Goal: Task Accomplishment & Management: Complete application form

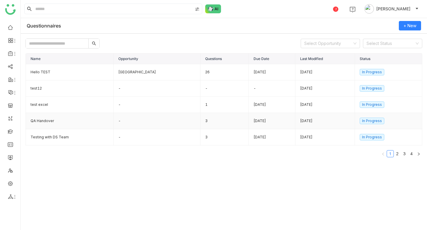
click at [158, 124] on td "-" at bounding box center [156, 121] width 87 height 16
click at [408, 28] on span "+ New" at bounding box center [409, 26] width 13 height 7
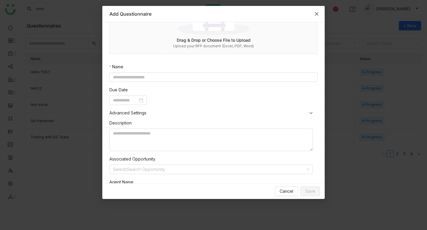
scroll to position [100, 0]
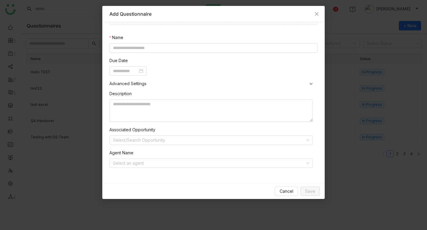
click at [308, 81] on span "Advanced Settings" at bounding box center [213, 84] width 208 height 7
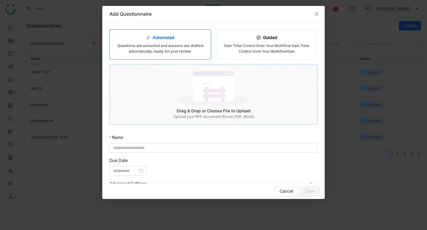
scroll to position [11, 0]
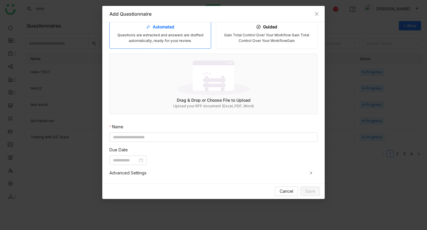
click at [311, 172] on icon at bounding box center [311, 173] width 2 height 3
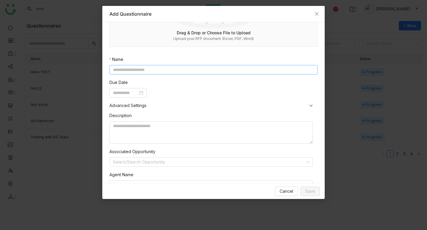
scroll to position [100, 0]
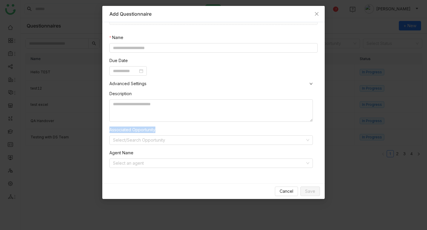
drag, startPoint x: 110, startPoint y: 129, endPoint x: 160, endPoint y: 129, distance: 50.4
click at [160, 129] on nz-form-item "Associated Opportunity Select/Search Opportunity" at bounding box center [210, 136] width 203 height 18
copy label "Associated Opportunity"
click at [174, 90] on div "Description Associated Opportunity Select/Search Opportunity Agent Name Select …" at bounding box center [213, 131] width 208 height 89
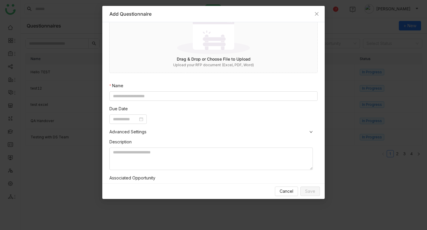
scroll to position [58, 0]
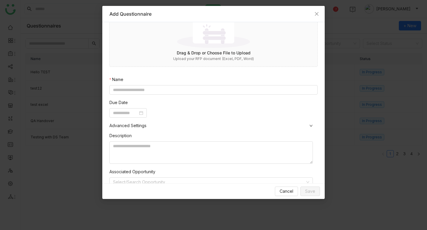
click at [309, 124] on icon at bounding box center [311, 126] width 4 height 4
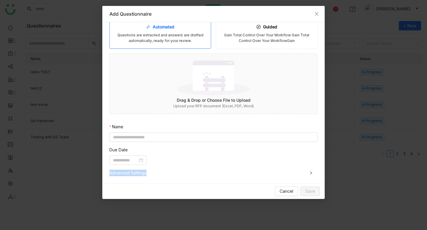
drag, startPoint x: 150, startPoint y: 174, endPoint x: 108, endPoint y: 172, distance: 41.8
click at [108, 172] on div "Automated Questions are extracted and answers are drafted automatically, ready …" at bounding box center [213, 102] width 222 height 161
copy span "Advanced Settings"
click at [310, 173] on icon at bounding box center [311, 174] width 4 height 4
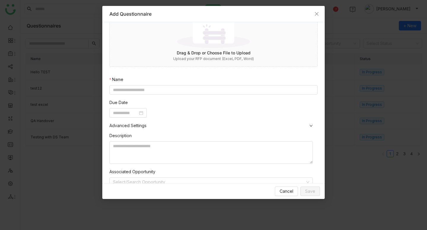
scroll to position [0, 0]
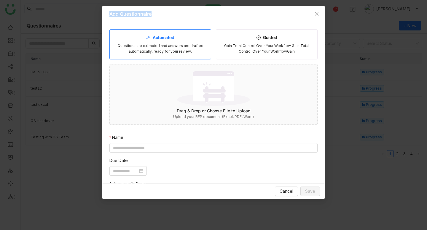
drag, startPoint x: 110, startPoint y: 15, endPoint x: 152, endPoint y: 15, distance: 42.1
click at [152, 15] on div "Add Questionnaire" at bounding box center [213, 14] width 208 height 7
copy div "Add Questionnaire"
drag, startPoint x: 161, startPoint y: 149, endPoint x: 117, endPoint y: 148, distance: 43.8
click at [116, 148] on input at bounding box center [213, 147] width 208 height 9
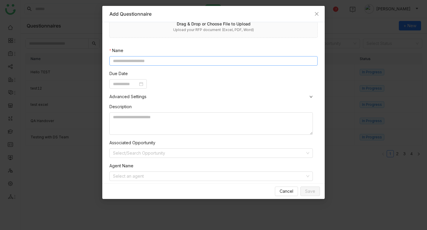
scroll to position [100, 0]
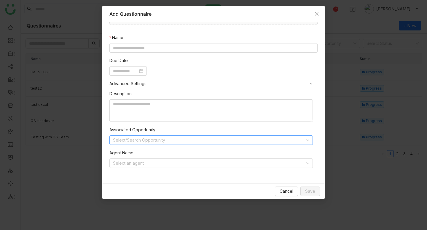
click at [240, 143] on input at bounding box center [209, 140] width 192 height 9
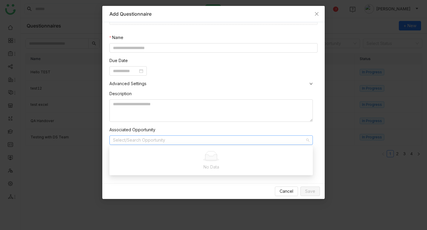
click at [256, 124] on div "Description Associated Opportunity Select/Search Opportunity Agent Name Select …" at bounding box center [213, 131] width 208 height 89
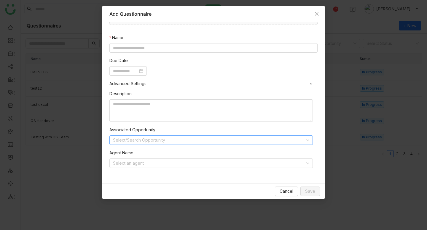
click at [308, 140] on icon at bounding box center [308, 141] width 4 height 4
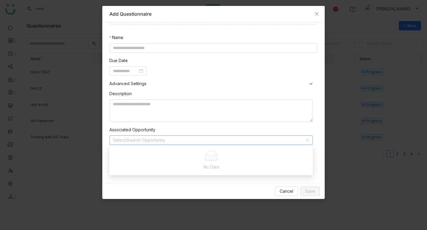
click at [214, 142] on input at bounding box center [209, 140] width 192 height 9
type input "*"
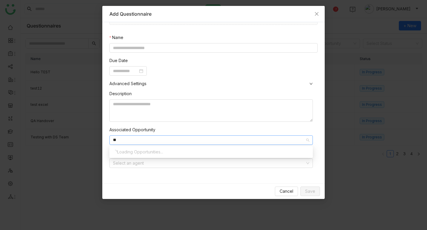
type input "*"
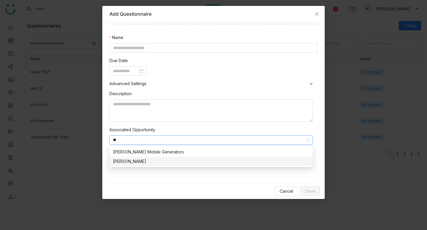
type input "**"
click at [144, 162] on div "[PERSON_NAME]" at bounding box center [211, 161] width 196 height 7
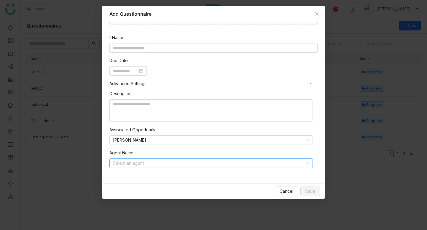
click at [150, 167] on input at bounding box center [209, 163] width 192 height 9
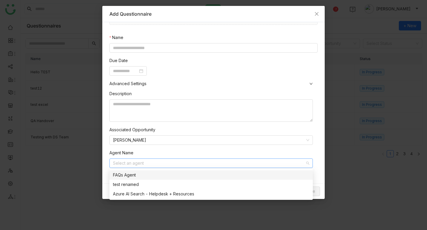
click at [148, 177] on div "FAQs Agent" at bounding box center [211, 175] width 196 height 7
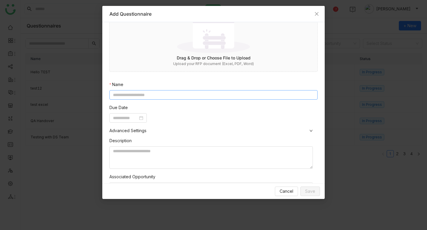
scroll to position [0, 0]
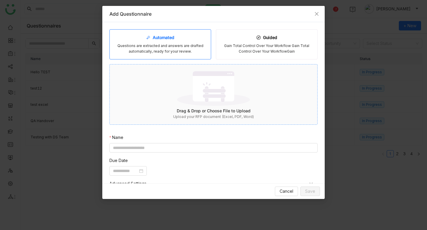
click at [237, 81] on img at bounding box center [213, 88] width 73 height 39
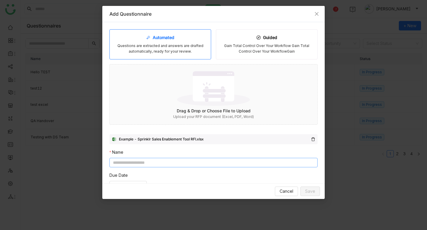
click at [184, 163] on input at bounding box center [213, 162] width 208 height 9
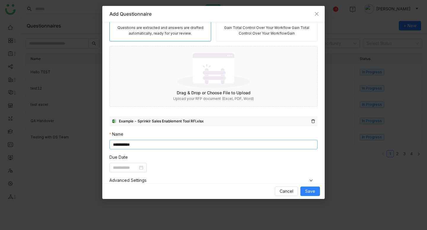
scroll to position [19, 0]
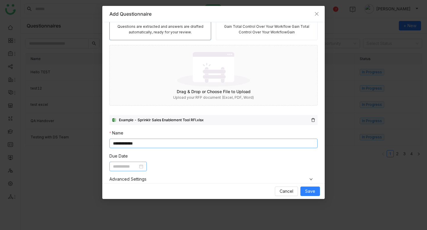
type input "**********"
click at [131, 169] on input at bounding box center [125, 167] width 25 height 7
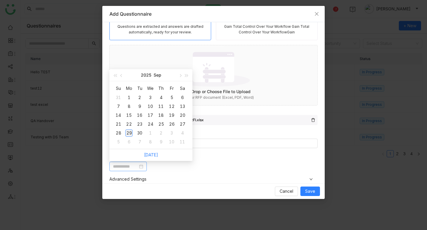
click at [132, 133] on td "29" at bounding box center [129, 133] width 11 height 9
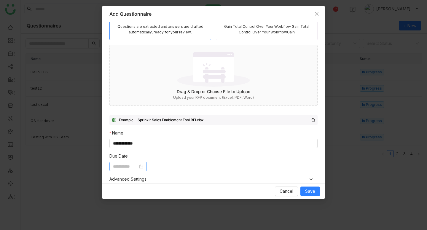
type input "**********"
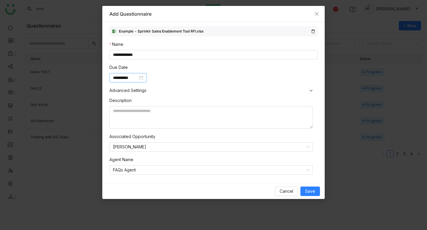
scroll to position [115, 0]
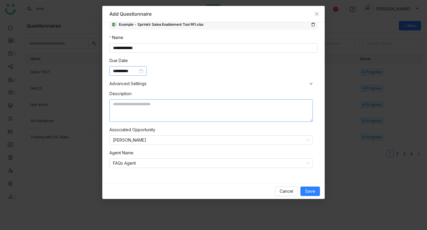
click at [149, 107] on textarea at bounding box center [210, 111] width 203 height 23
type textarea "*"
drag, startPoint x: 136, startPoint y: 143, endPoint x: 132, endPoint y: 142, distance: 3.6
click at [132, 142] on nz-select-item "[PERSON_NAME]" at bounding box center [211, 140] width 196 height 9
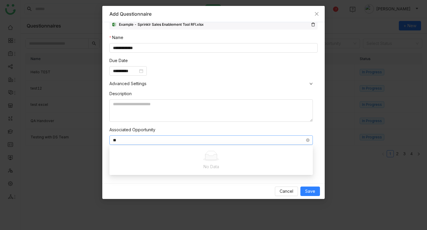
type input "*"
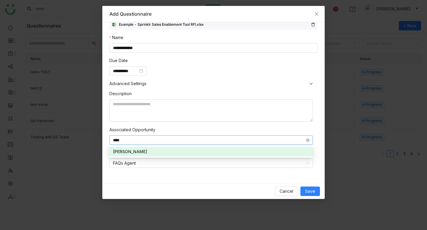
type input "****"
click at [133, 152] on div "[PERSON_NAME]" at bounding box center [211, 152] width 196 height 7
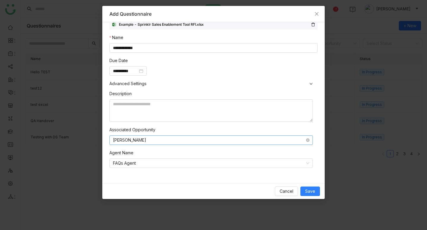
click at [225, 178] on div "**********" at bounding box center [213, 102] width 222 height 161
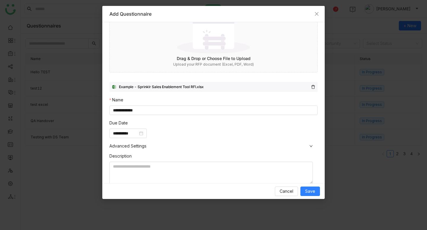
scroll to position [0, 0]
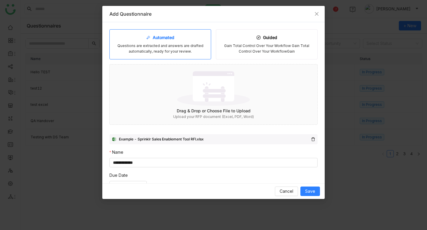
click at [312, 186] on div "Cancel Save" at bounding box center [213, 192] width 222 height 16
click at [310, 192] on span "Save" at bounding box center [310, 191] width 10 height 7
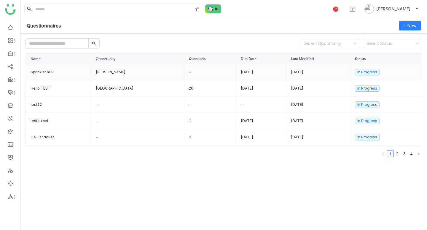
click at [44, 71] on td "Sprinkler RFP" at bounding box center [58, 72] width 65 height 16
click at [407, 26] on span "+ New" at bounding box center [409, 26] width 13 height 7
